Goal: Understand process/instructions

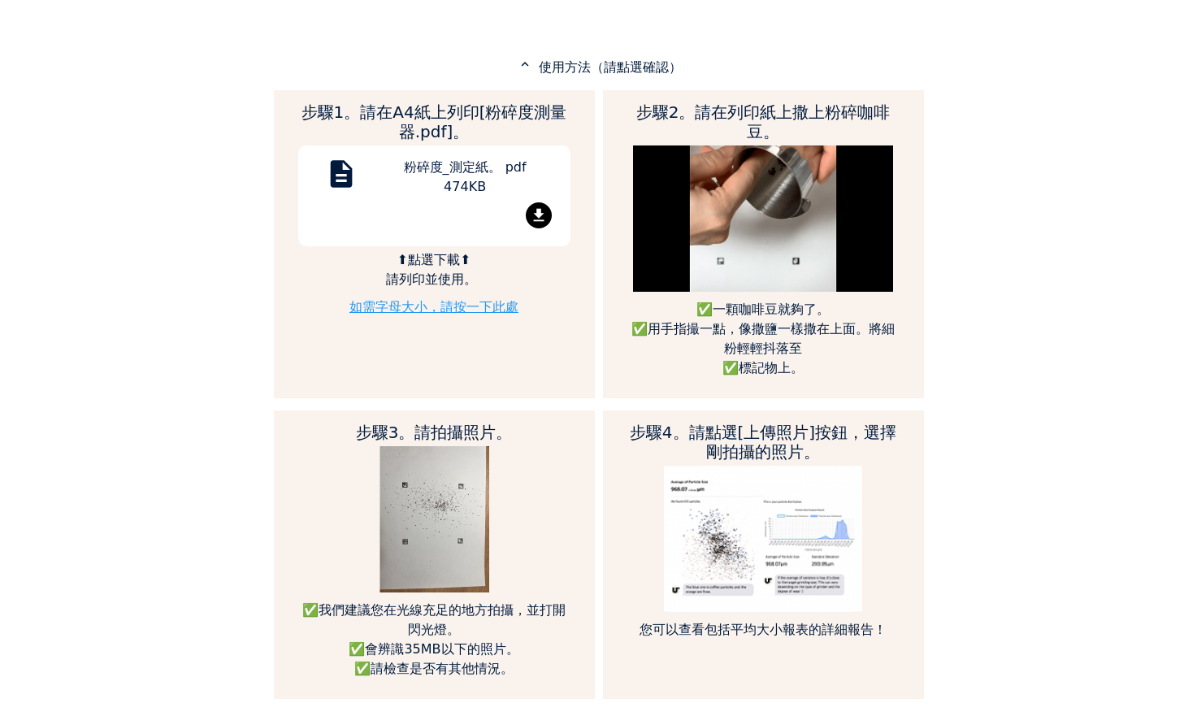
scroll to position [813, 0]
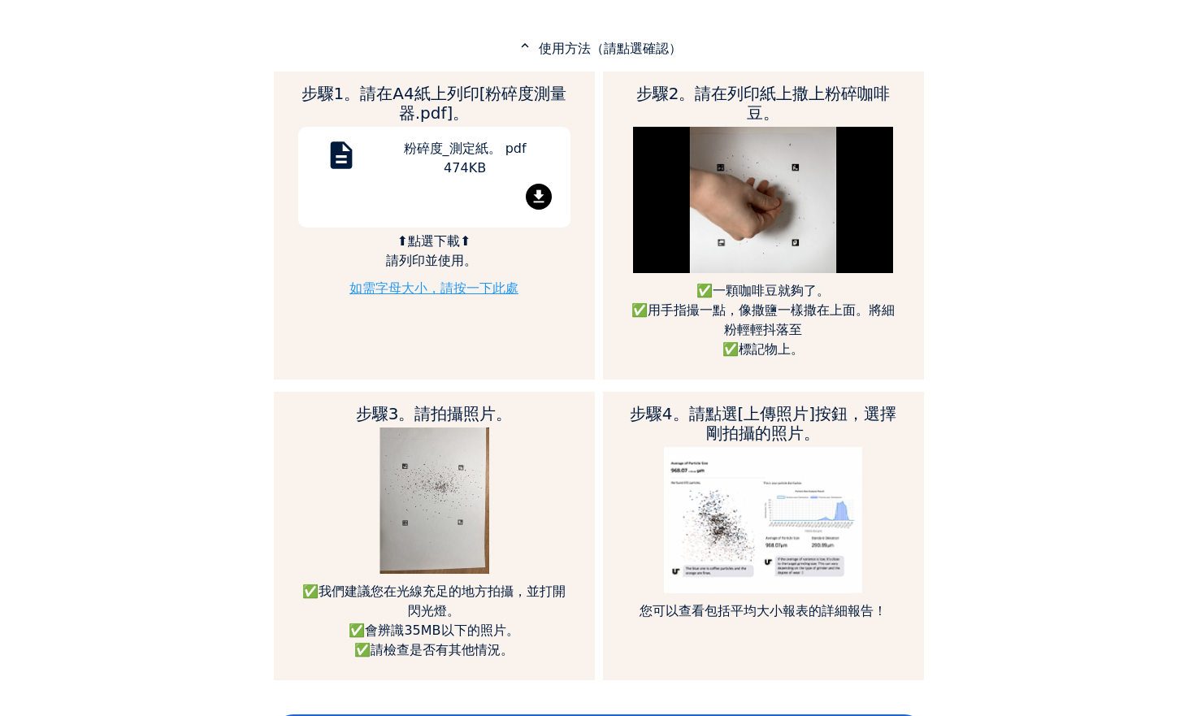
click at [402, 290] on font "如需字母大小，請按一下此處" at bounding box center [434, 287] width 169 height 15
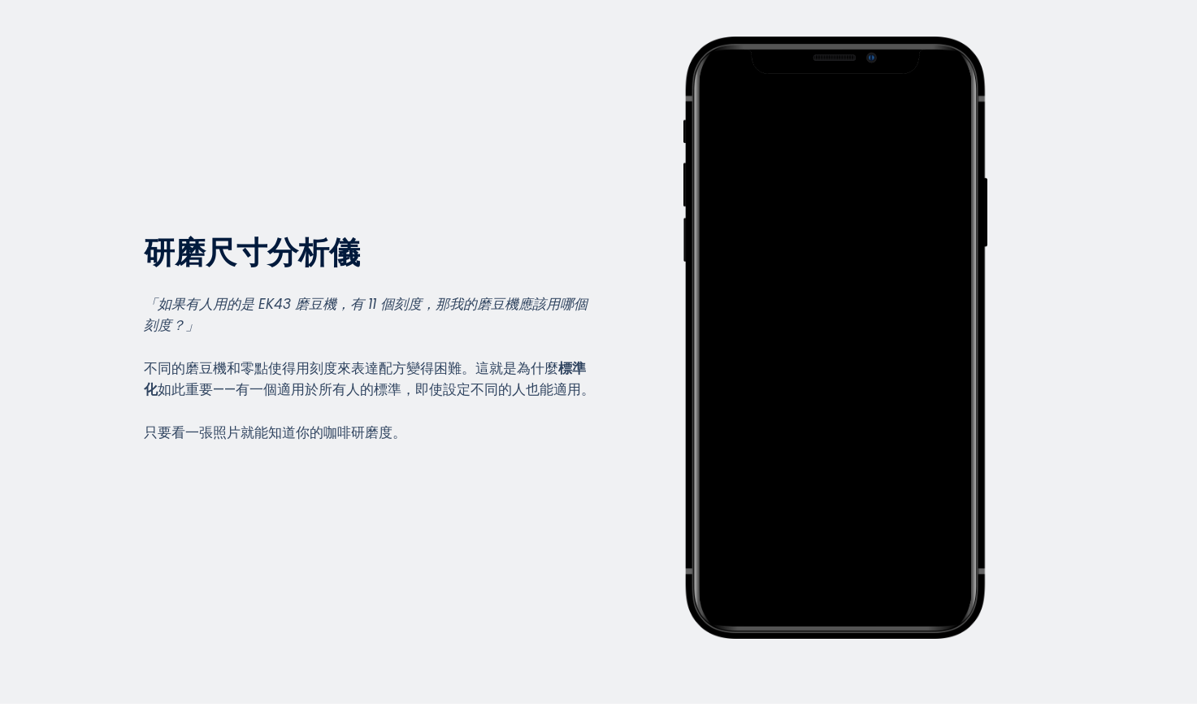
scroll to position [0, 0]
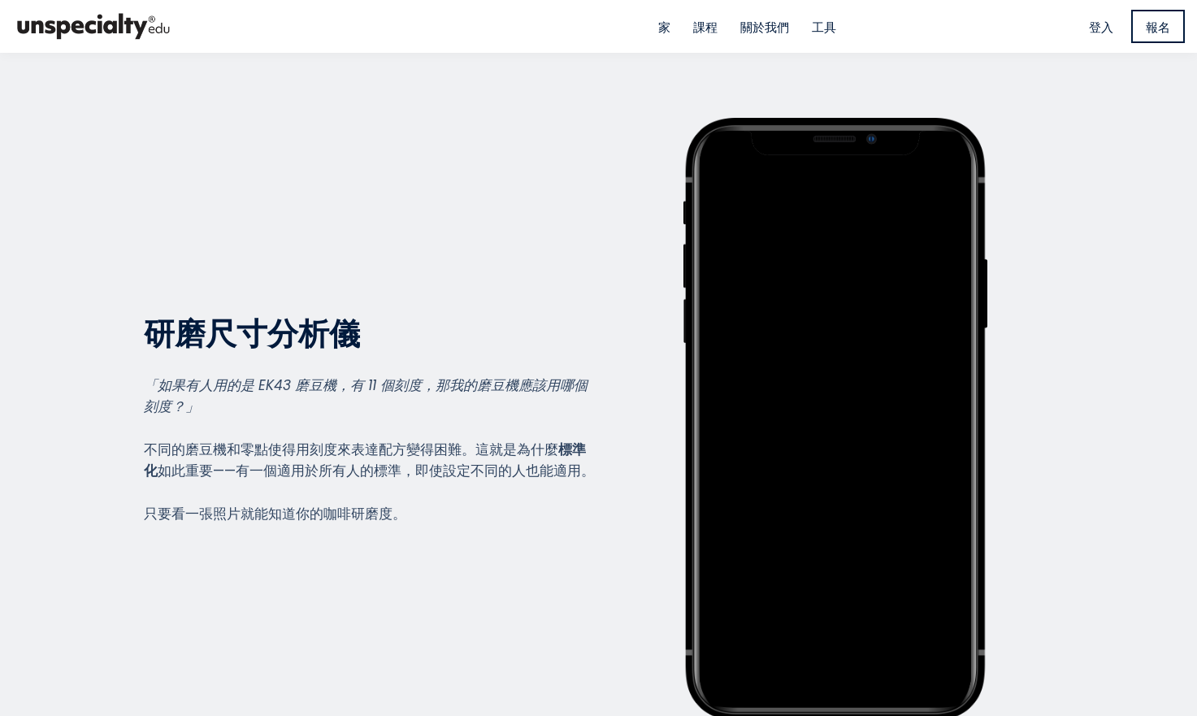
click at [819, 27] on font "工具" at bounding box center [824, 27] width 24 height 17
click at [658, 28] on font "家" at bounding box center [664, 27] width 12 height 17
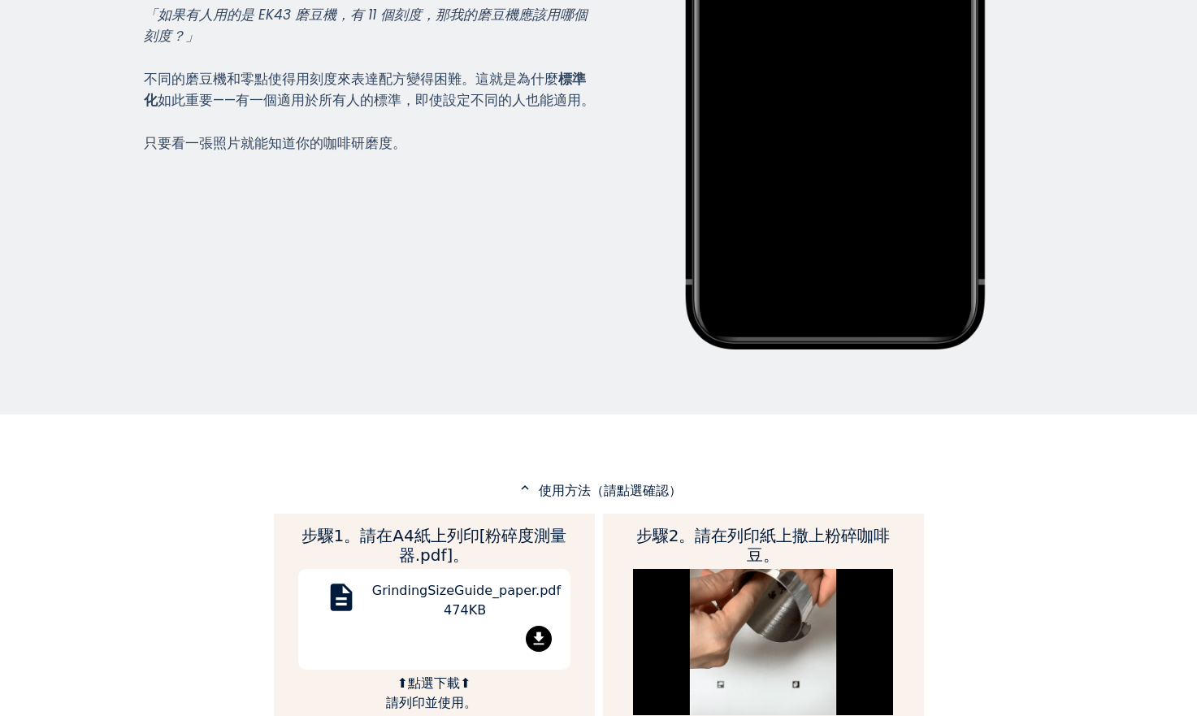
scroll to position [488, 0]
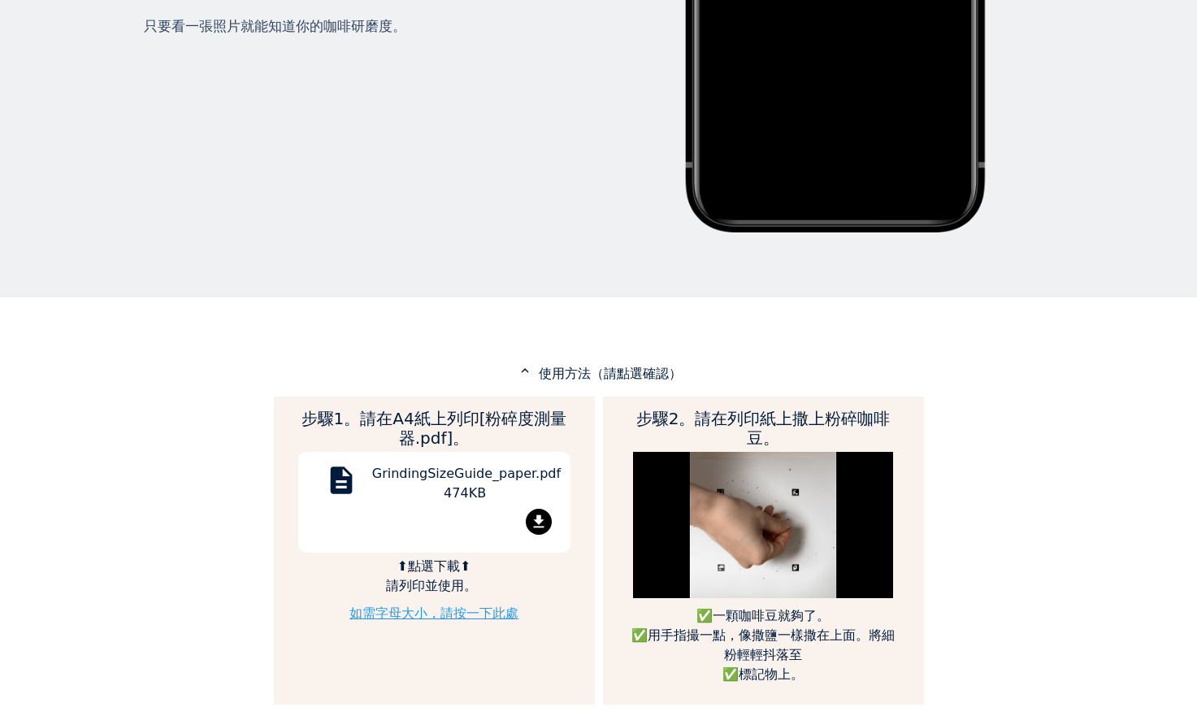
click at [627, 373] on font "使用方法（請點選確認）" at bounding box center [610, 373] width 143 height 15
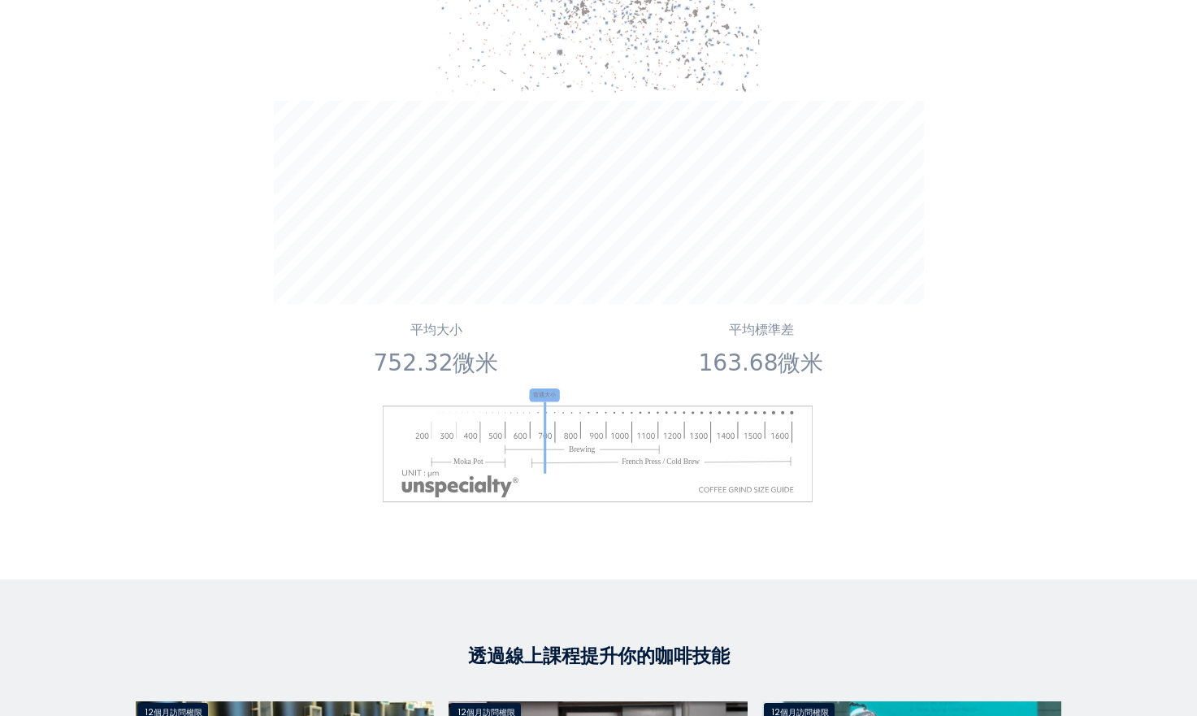
scroll to position [813, 0]
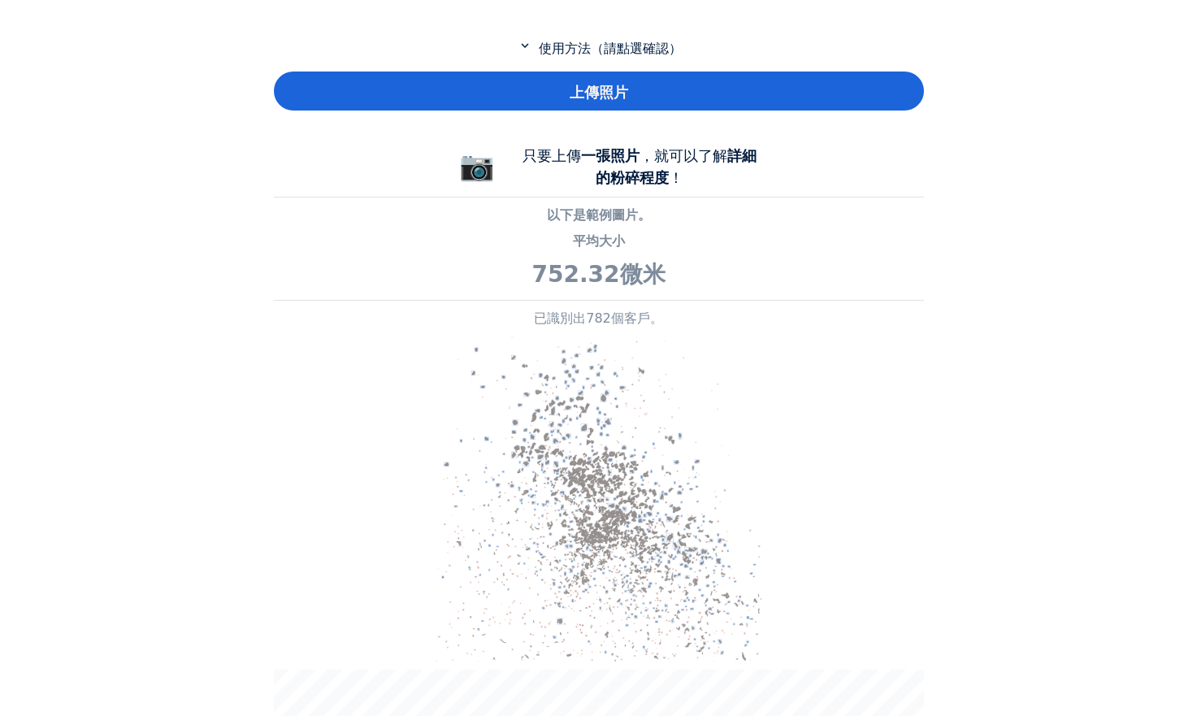
click at [524, 45] on mat-icon "expand_more" at bounding box center [525, 45] width 20 height 15
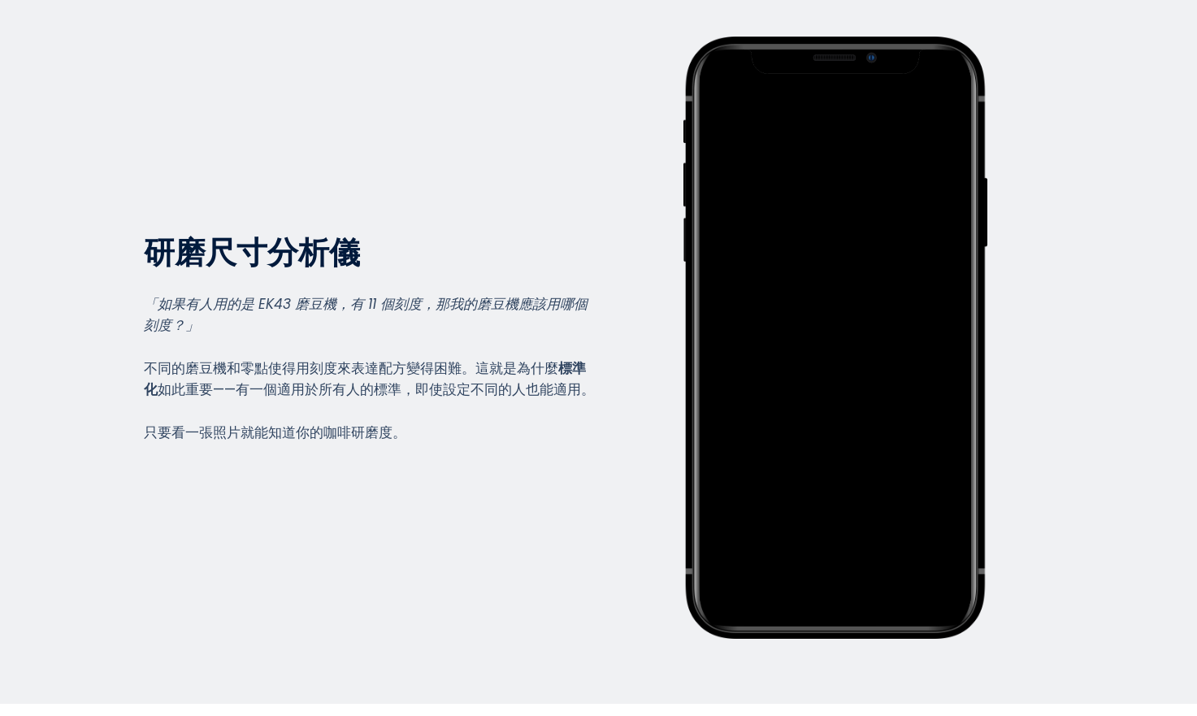
scroll to position [0, 0]
